Goal: Information Seeking & Learning: Learn about a topic

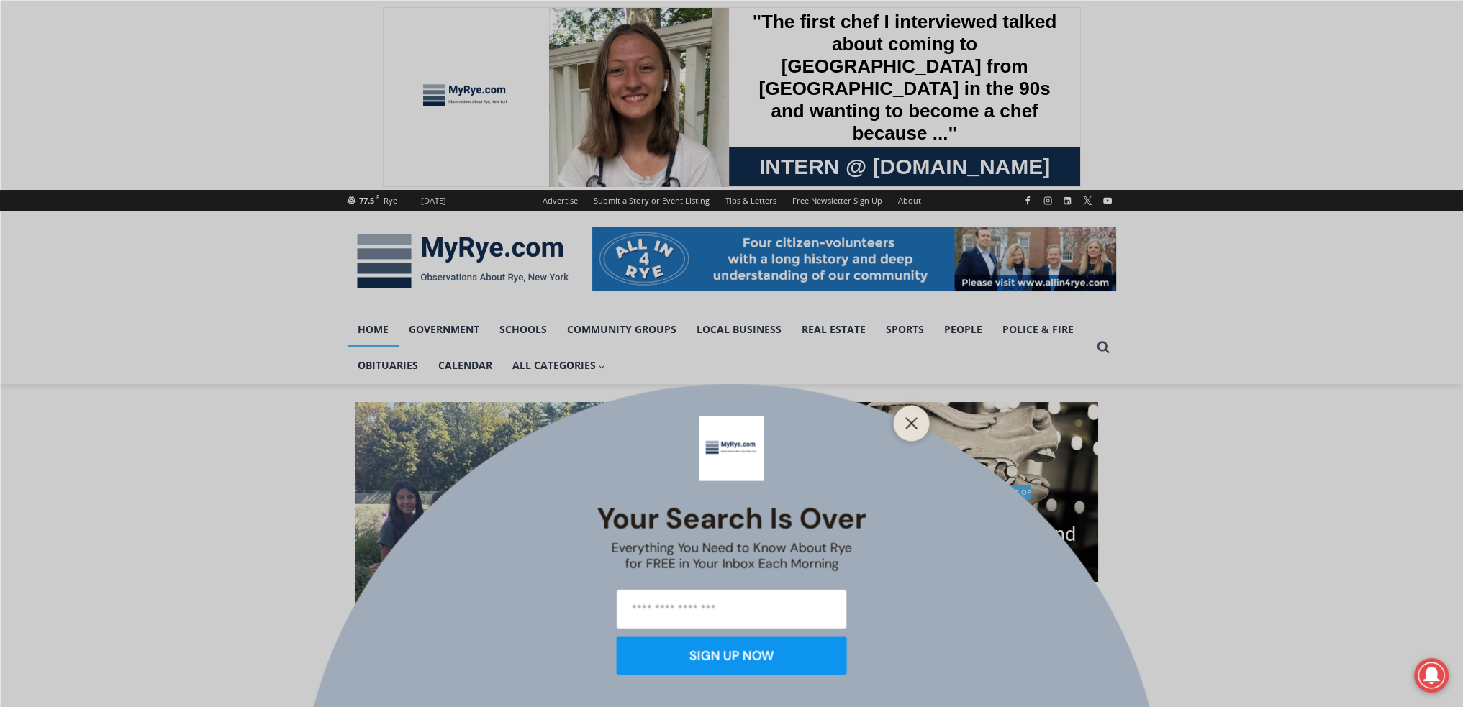
click at [909, 421] on line "Close" at bounding box center [911, 423] width 10 height 10
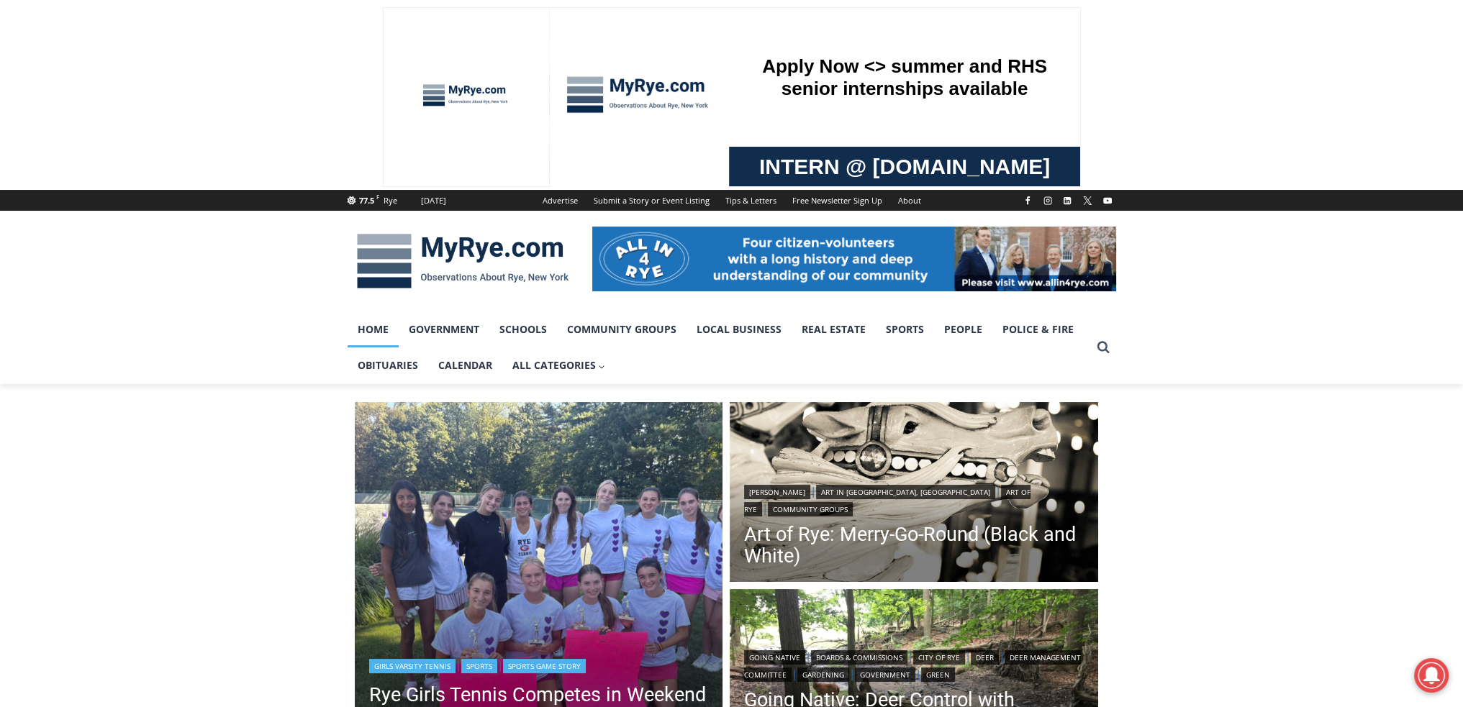
click at [556, 534] on img "Read More Rye Girls Tennis Competes in Weekend Tournament for a Good Cause" at bounding box center [539, 586] width 368 height 368
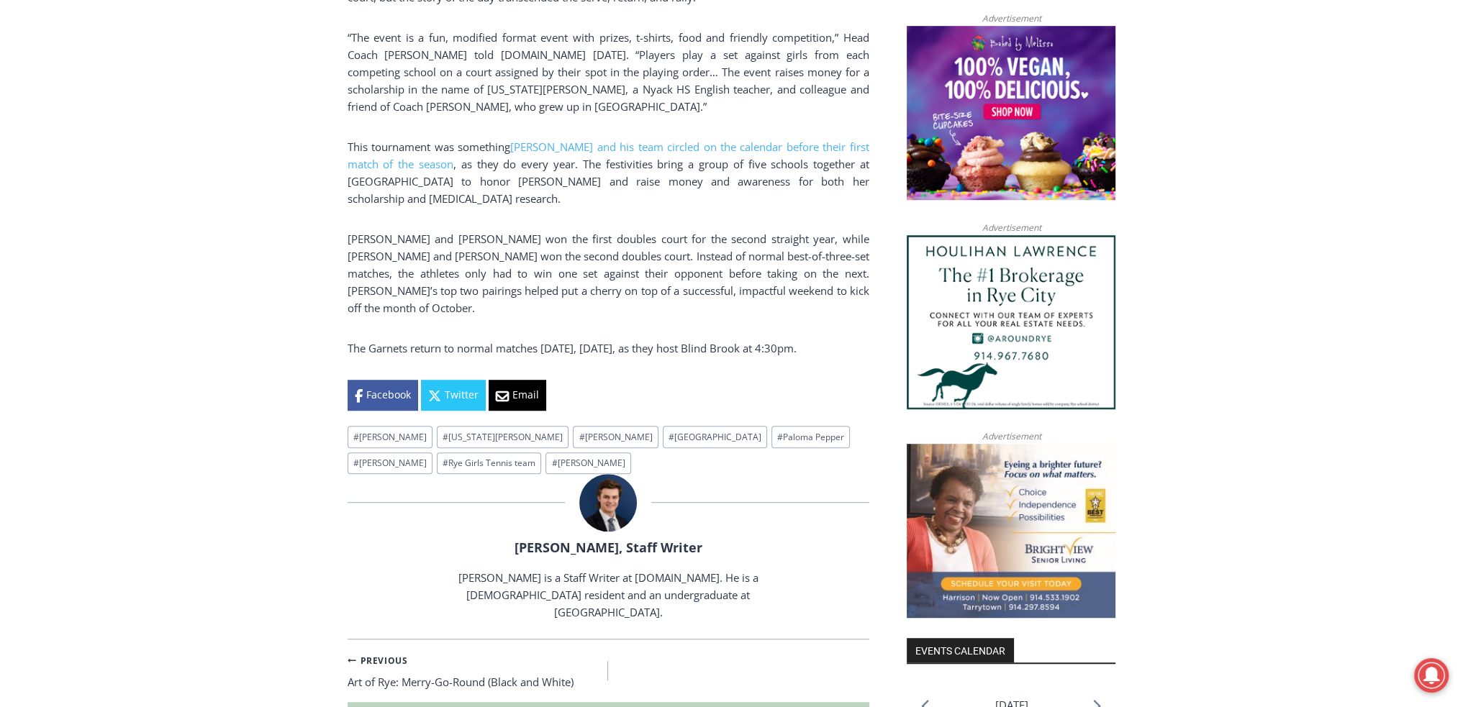
scroll to position [1175, 0]
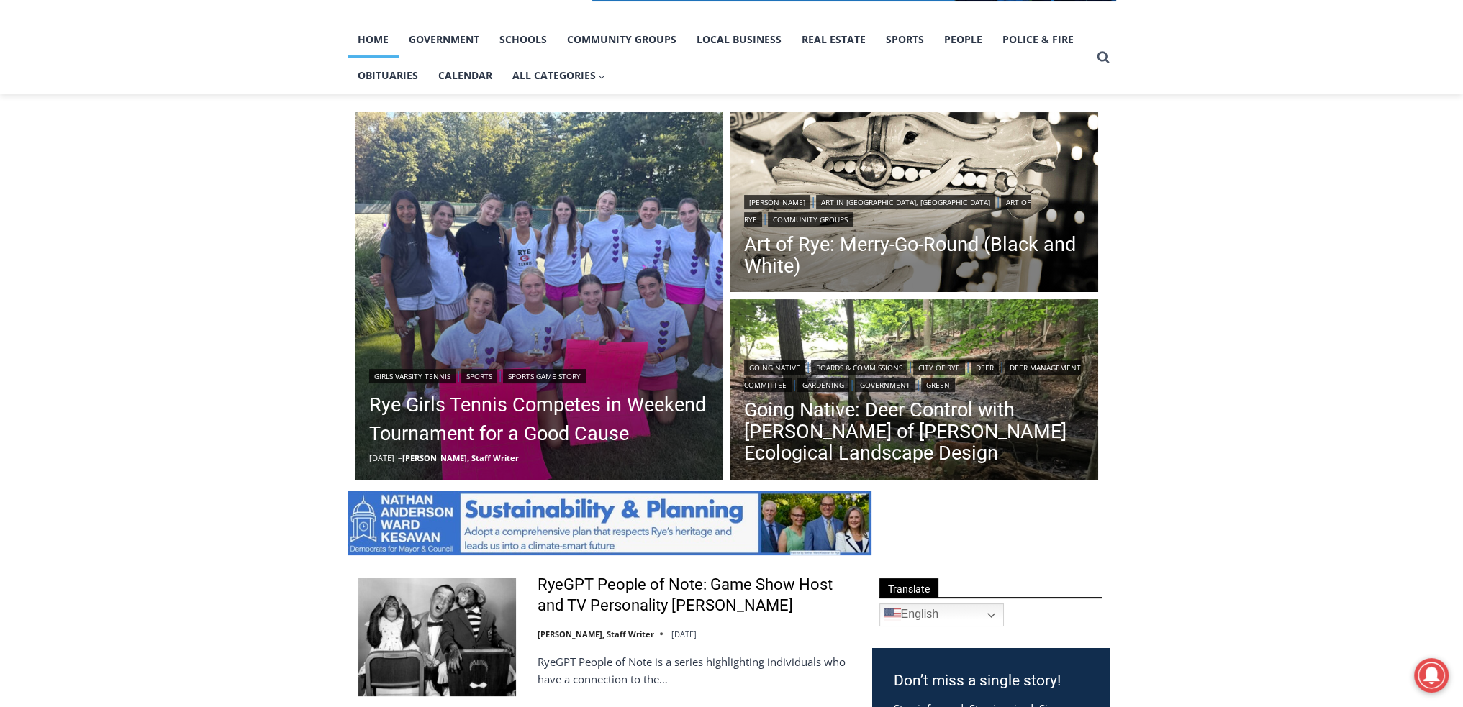
scroll to position [335, 0]
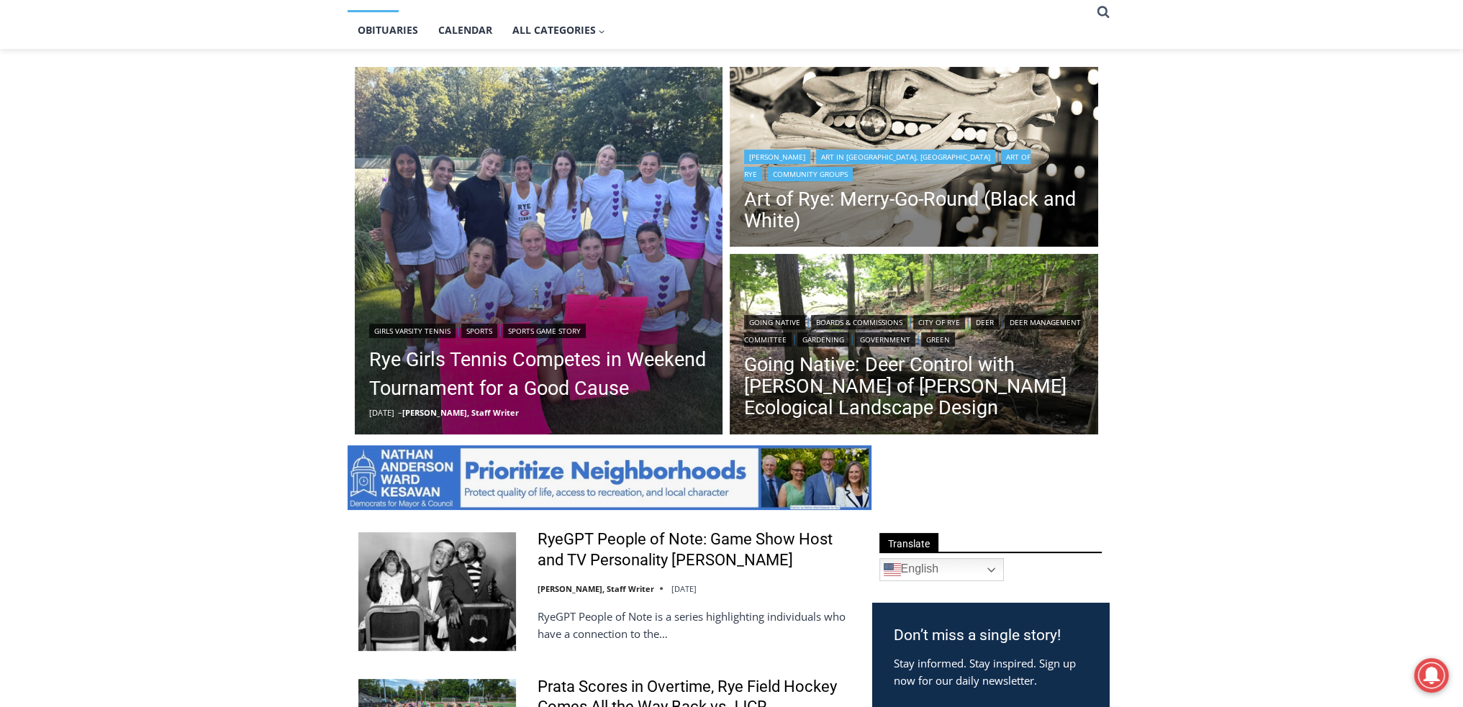
click at [797, 139] on img "Read More Art of Rye: Merry-Go-Round (Black and White)" at bounding box center [914, 159] width 368 height 184
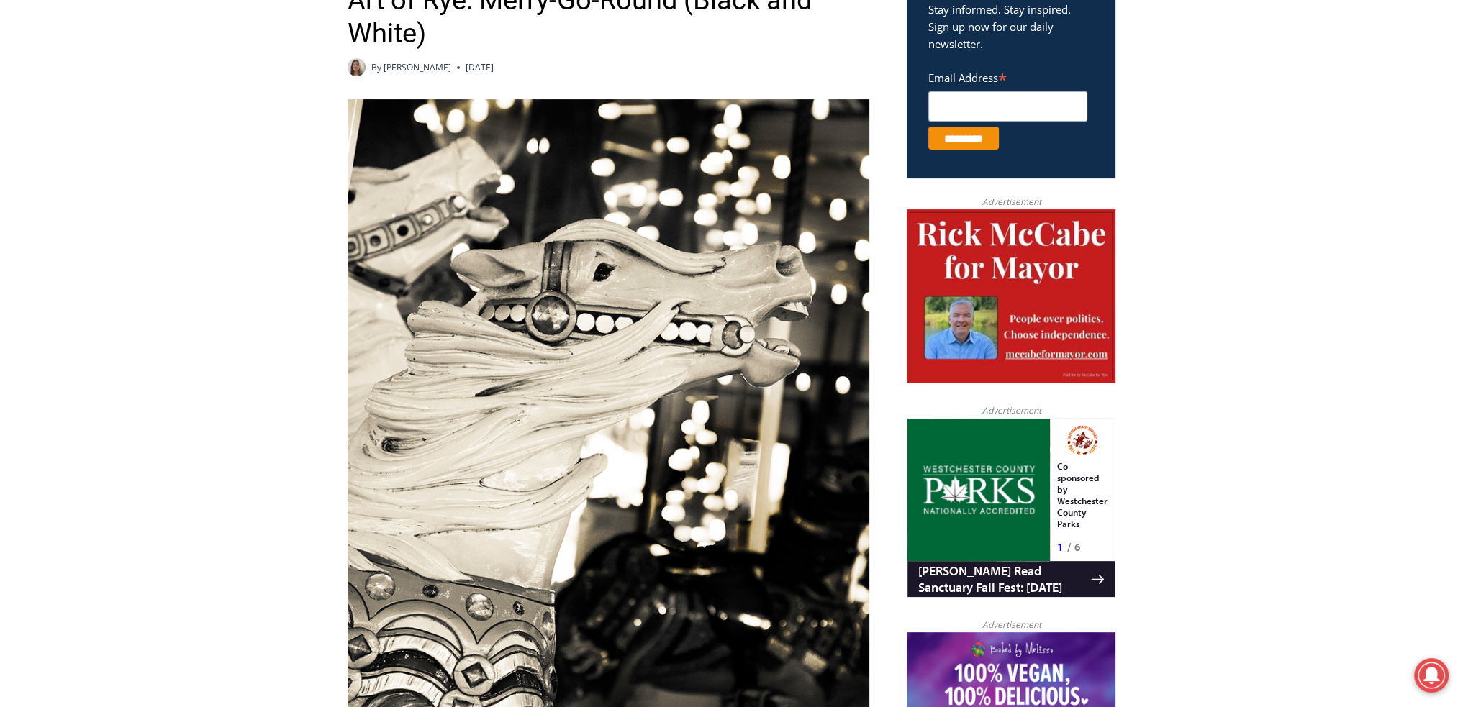
scroll to position [504, 0]
